Goal: Information Seeking & Learning: Learn about a topic

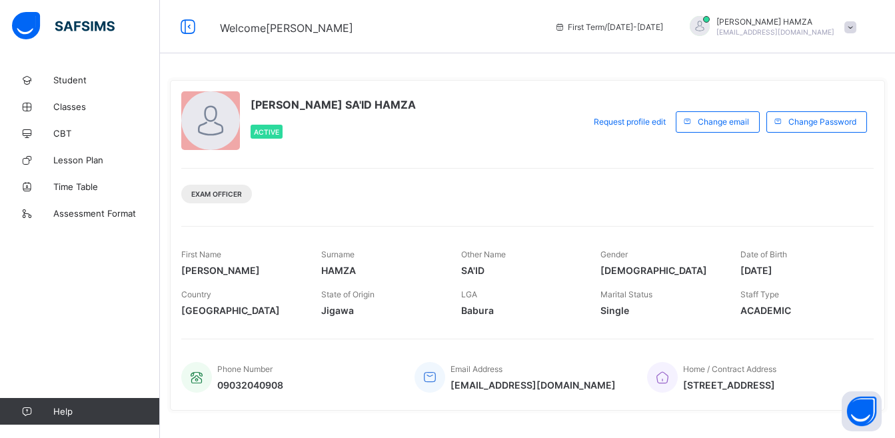
click at [69, 105] on span "Classes" at bounding box center [106, 106] width 107 height 11
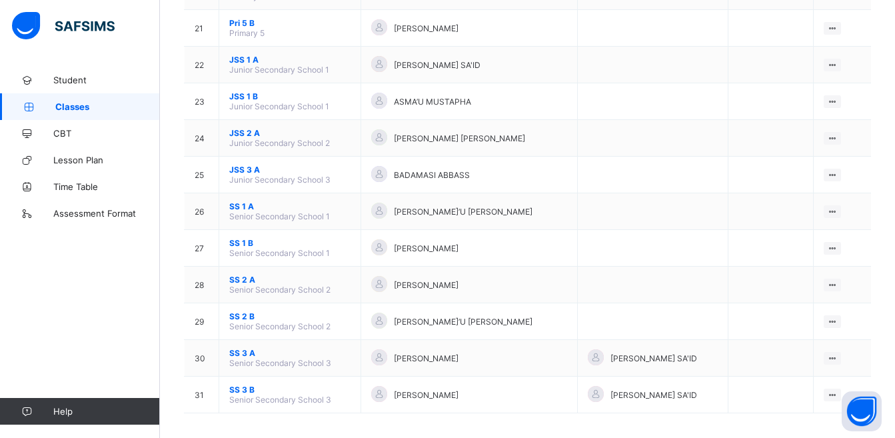
scroll to position [889, 0]
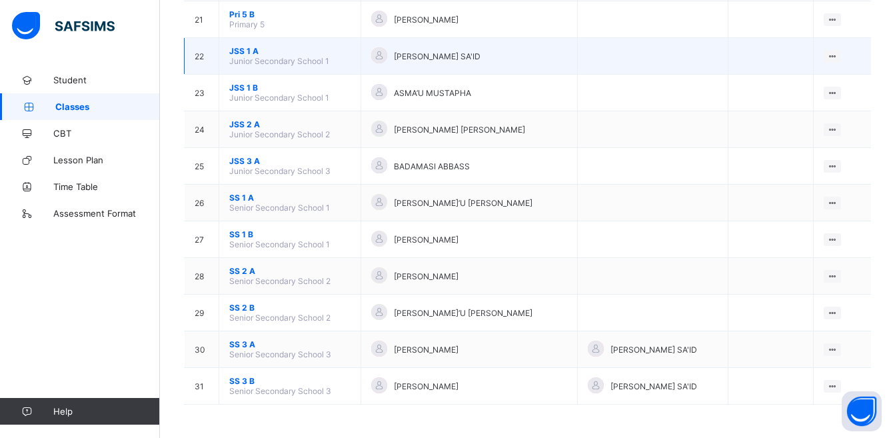
click at [361, 49] on td "JSS 1 A Junior Secondary School 1" at bounding box center [290, 56] width 142 height 37
click at [839, 55] on icon at bounding box center [832, 56] width 11 height 10
click at [827, 77] on div "View Class" at bounding box center [814, 81] width 41 height 13
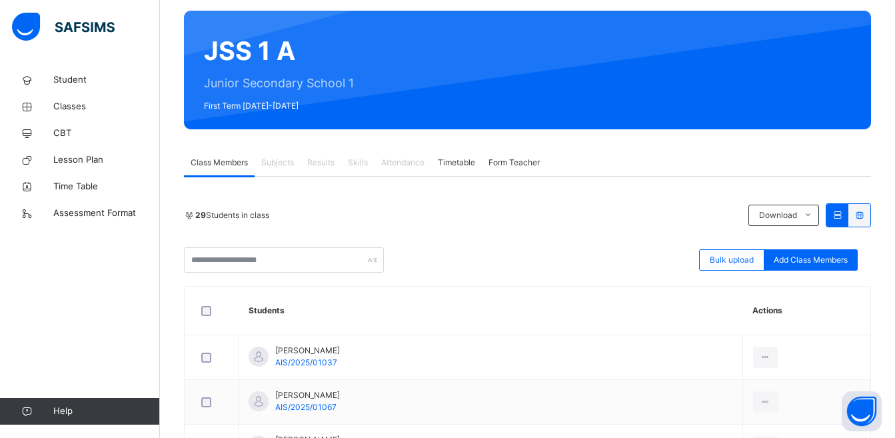
scroll to position [87, 0]
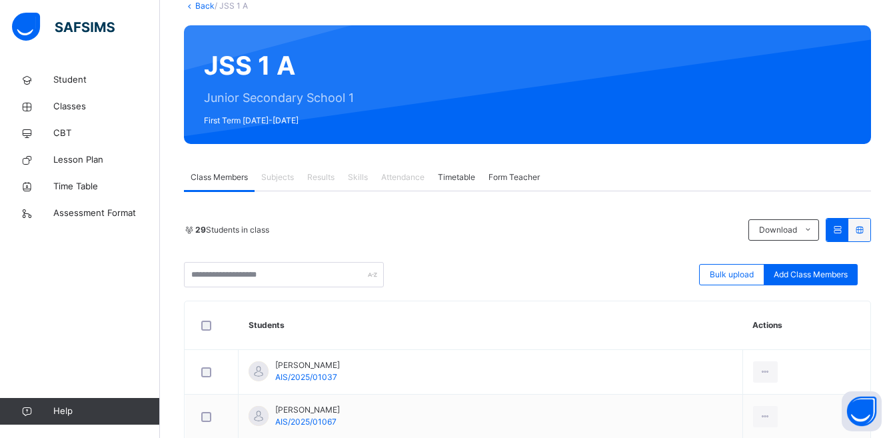
click at [203, 5] on link "Back" at bounding box center [204, 6] width 19 height 10
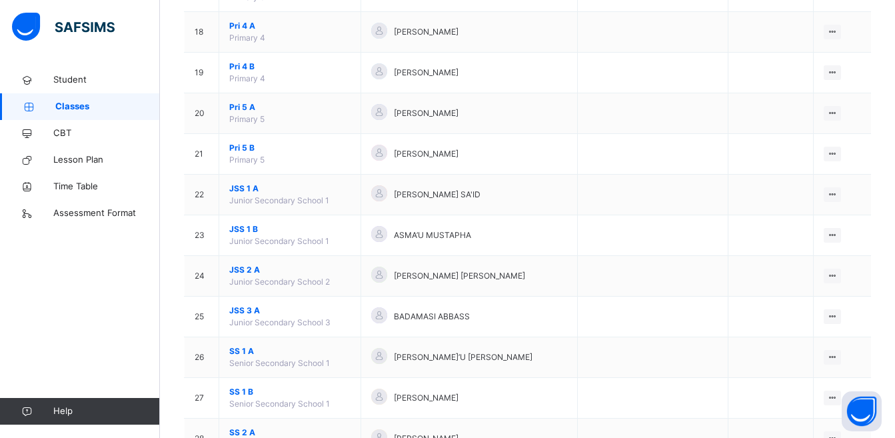
scroll to position [845, 0]
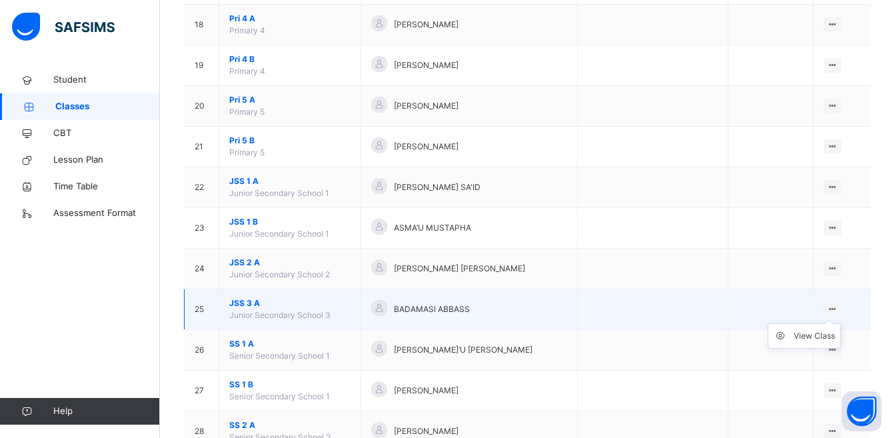
click at [839, 307] on icon at bounding box center [832, 309] width 11 height 10
click at [829, 334] on div "View Class" at bounding box center [814, 335] width 41 height 13
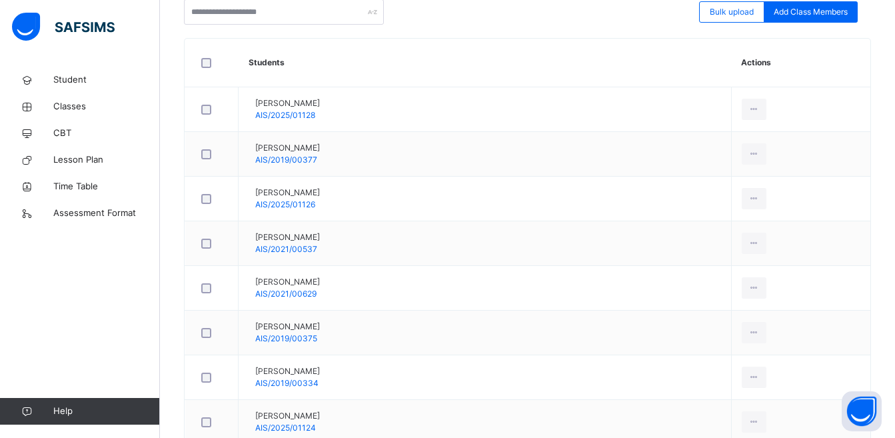
scroll to position [344, 0]
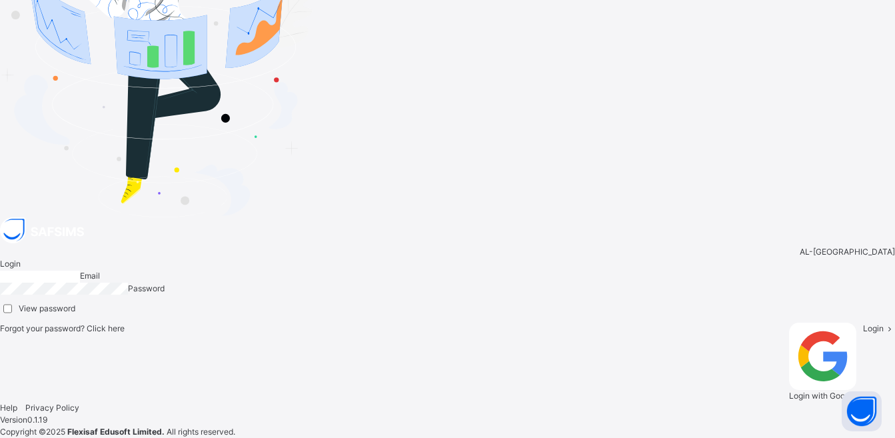
type input "**********"
